Goal: Task Accomplishment & Management: Manage account settings

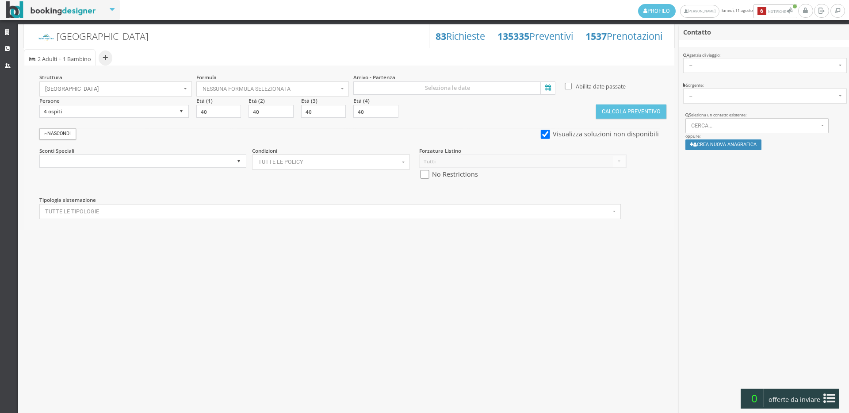
select select
click at [1, 29] on link "Strutture" at bounding box center [9, 33] width 18 height 16
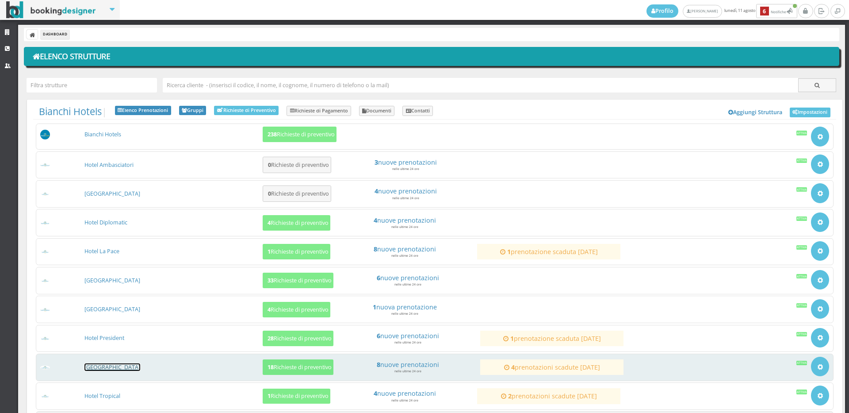
click at [110, 364] on link "[GEOGRAPHIC_DATA]" at bounding box center [113, 367] width 56 height 8
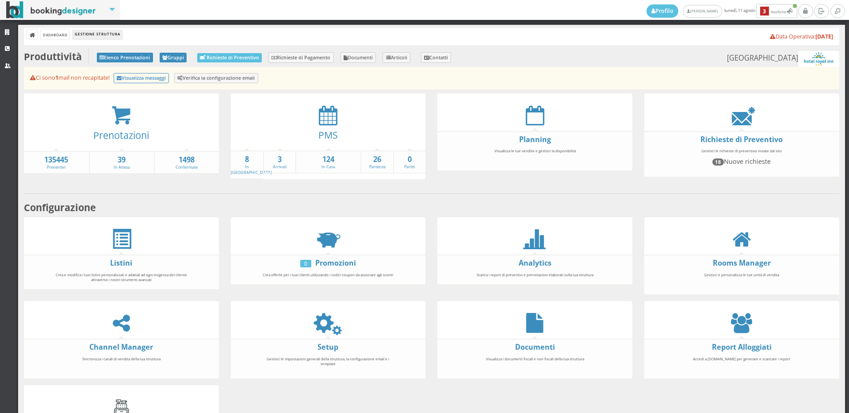
click at [312, 116] on div at bounding box center [328, 115] width 195 height 20
click at [321, 113] on icon at bounding box center [328, 115] width 19 height 20
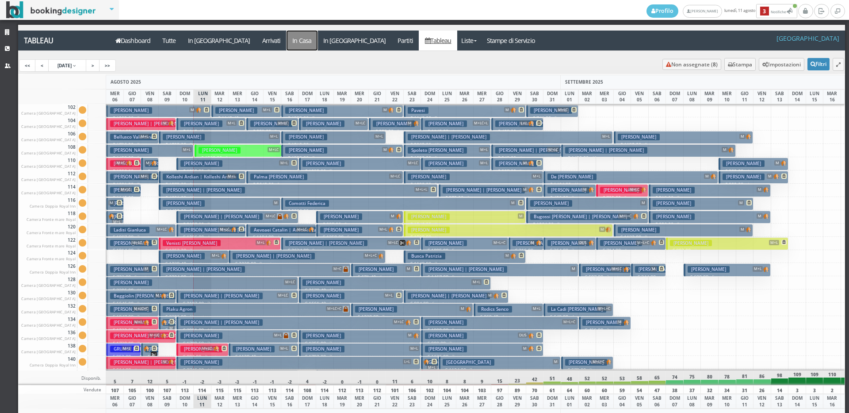
click at [287, 43] on a=pms-instay-reservations"] "In Casa" at bounding box center [302, 41] width 31 height 20
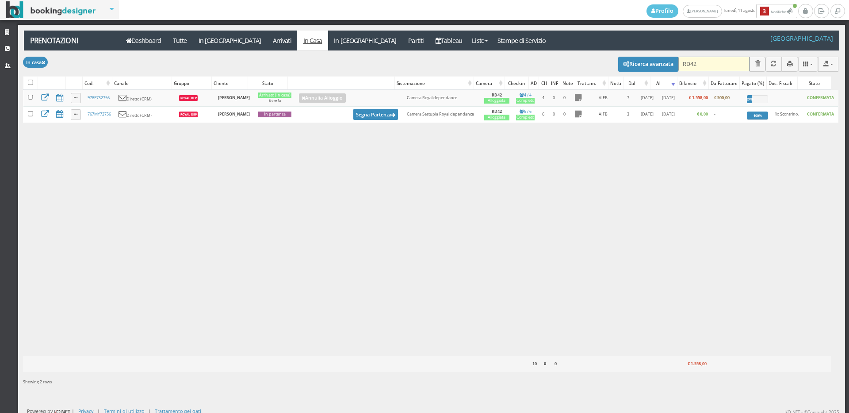
click at [696, 62] on input "RD42" at bounding box center [714, 64] width 71 height 15
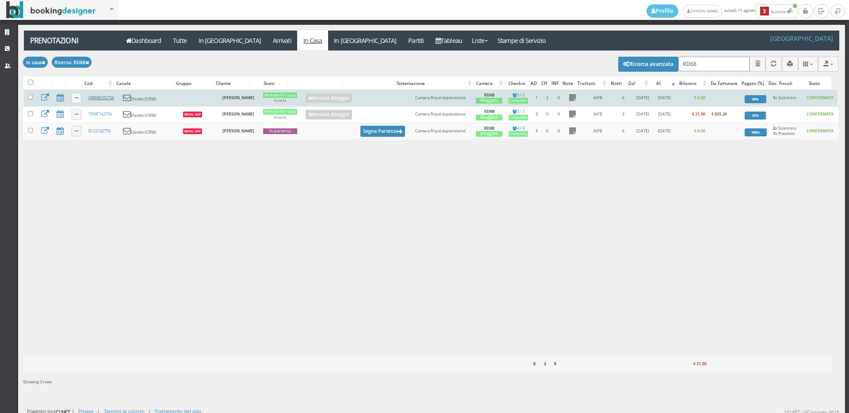
type input "RD68"
click at [102, 100] on link "Q8RMU92756" at bounding box center [101, 98] width 26 height 6
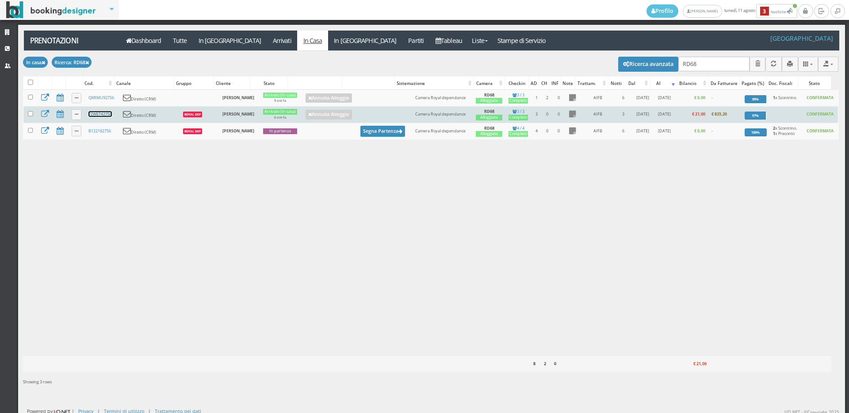
click at [102, 117] on link "72WET42756" at bounding box center [99, 114] width 23 height 6
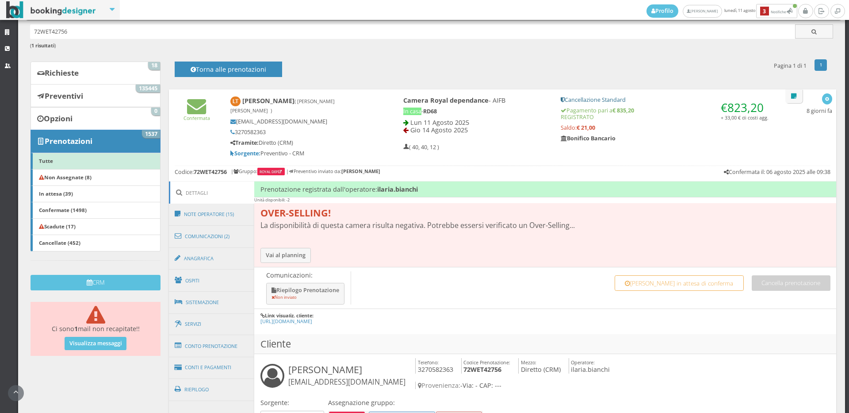
scroll to position [98, 0]
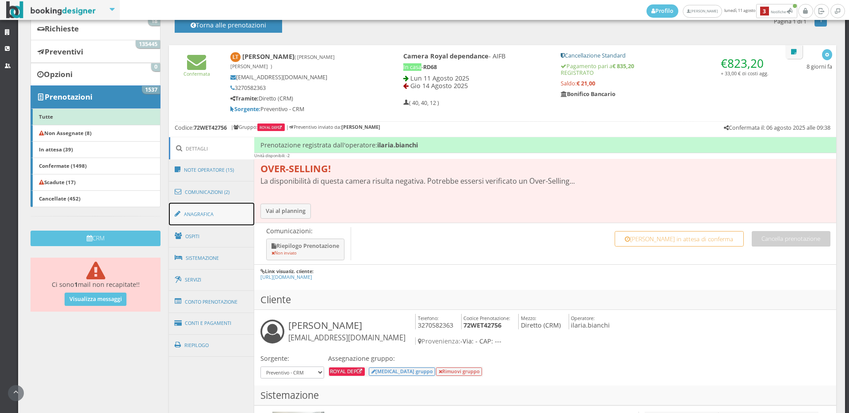
click at [201, 213] on link "Anagrafica" at bounding box center [212, 214] width 86 height 23
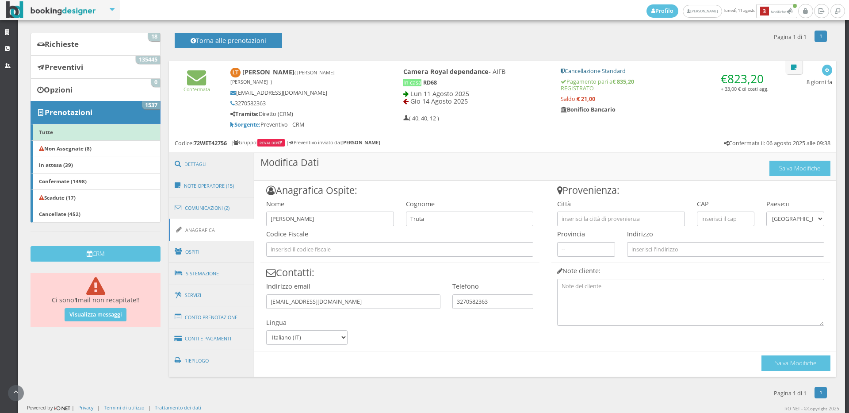
scroll to position [73, 0]
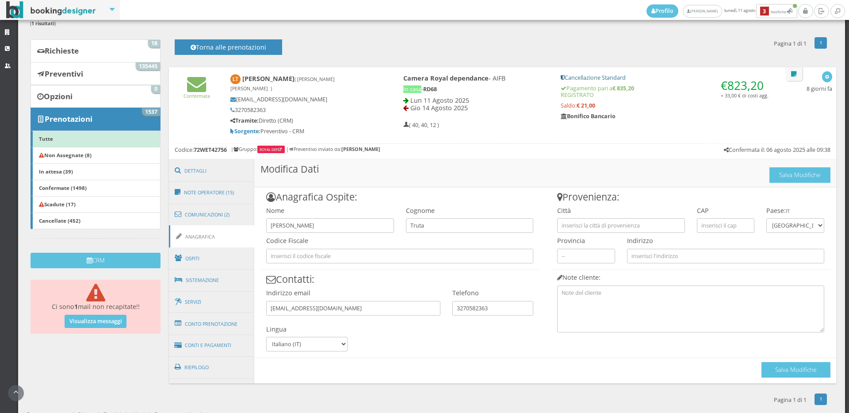
click at [202, 227] on link "Anagrafica" at bounding box center [212, 236] width 86 height 23
click at [200, 255] on link "Ospiti" at bounding box center [212, 258] width 86 height 23
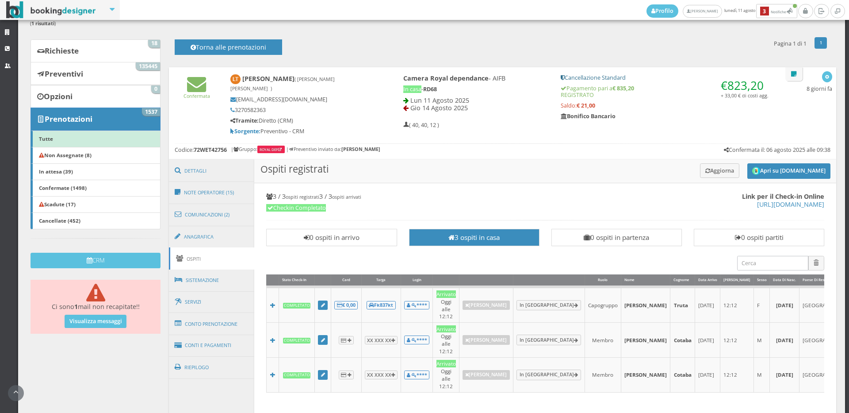
scroll to position [123, 0]
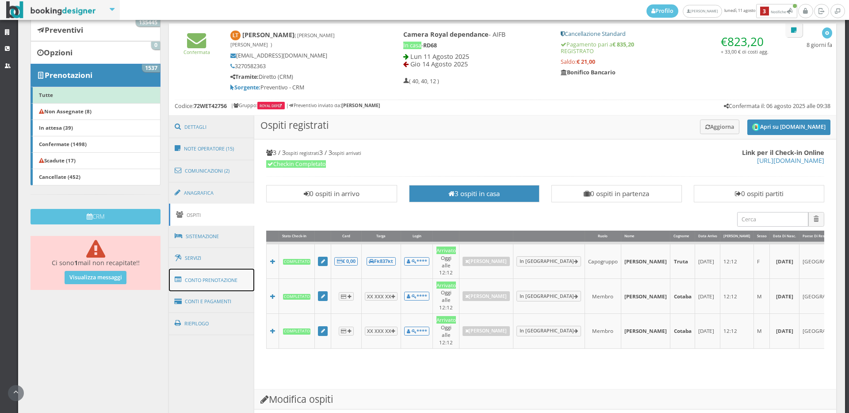
click at [198, 278] on link "Conto Prenotazione" at bounding box center [212, 280] width 86 height 23
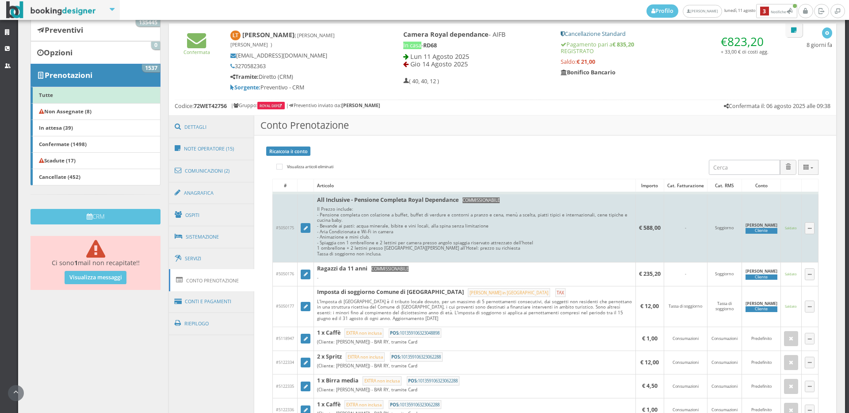
scroll to position [172, 0]
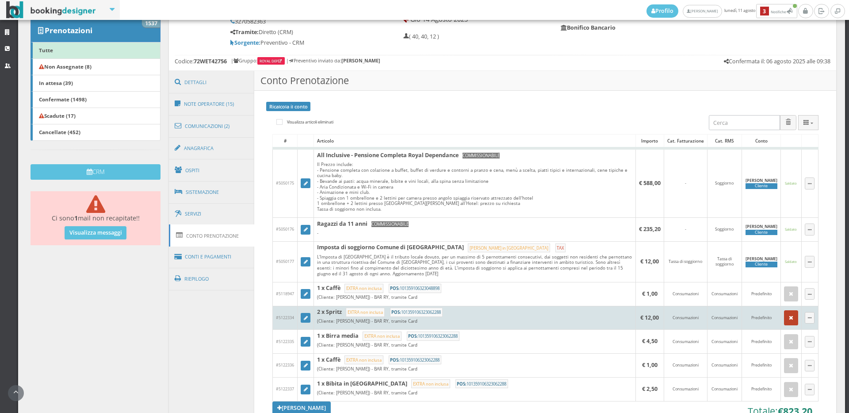
click at [784, 311] on button "button" at bounding box center [791, 317] width 14 height 15
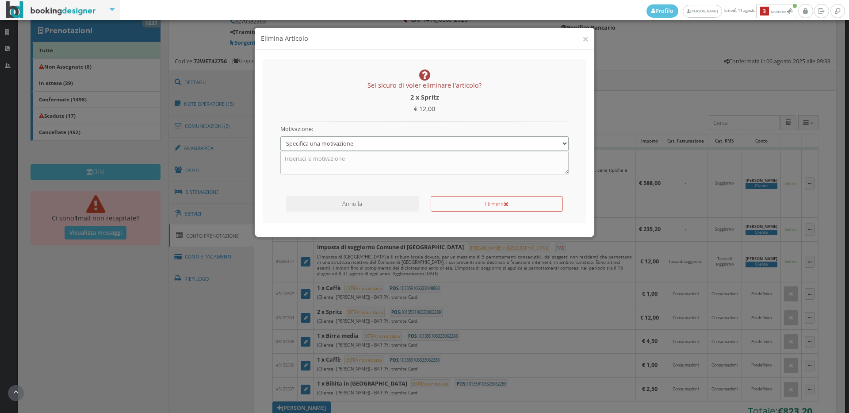
click at [320, 145] on select "Specifica una motivazione Errore di inserimento Ricalcolo del conto Il cliente …" at bounding box center [425, 143] width 289 height 15
select select "1"
click at [281, 136] on select "Specifica una motivazione Errore di inserimento Ricalcolo del conto Il cliente …" at bounding box center [425, 143] width 289 height 15
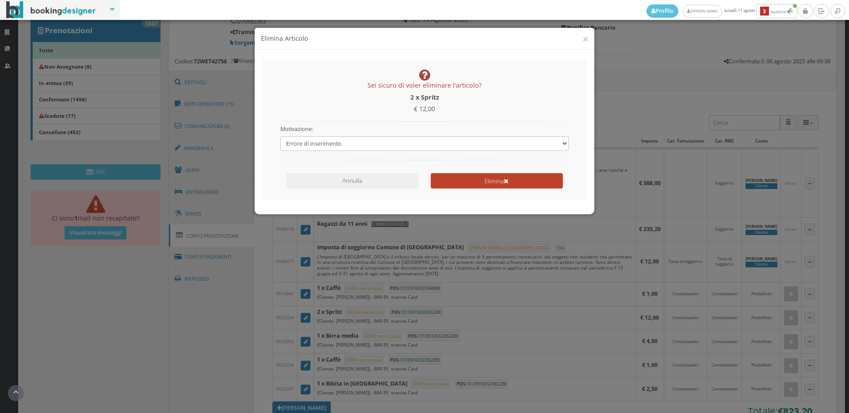
click at [492, 179] on button "Elimina" at bounding box center [497, 180] width 132 height 15
